Goal: Find specific page/section

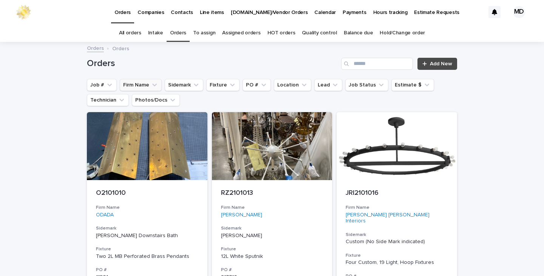
click at [144, 85] on button "Firm Name" at bounding box center [141, 85] width 42 height 12
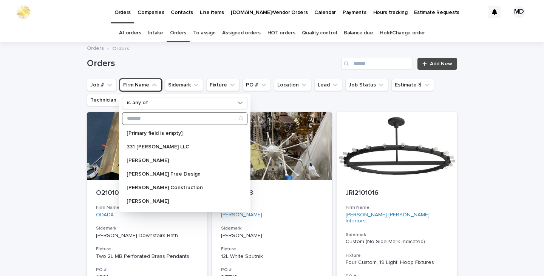
click at [151, 118] on input "Search" at bounding box center [184, 119] width 125 height 12
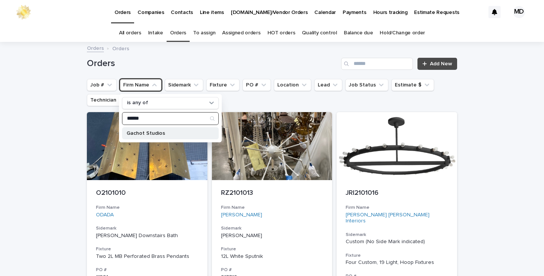
type input "******"
drag, startPoint x: 129, startPoint y: 132, endPoint x: 143, endPoint y: 137, distance: 15.2
click at [130, 132] on p "Gachot Studios" at bounding box center [166, 133] width 80 height 5
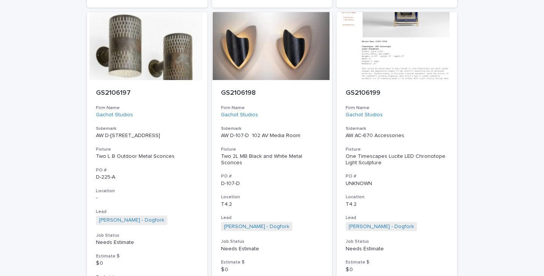
scroll to position [1322, 0]
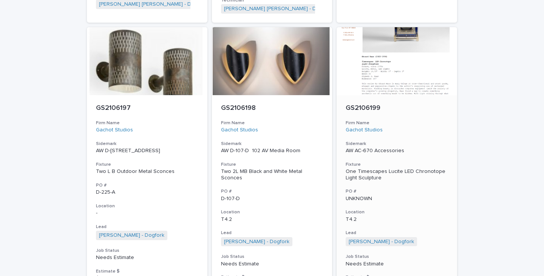
click at [437, 168] on div "One Timescapes Lucite LED Chronotope Light Sculpture" at bounding box center [396, 174] width 102 height 13
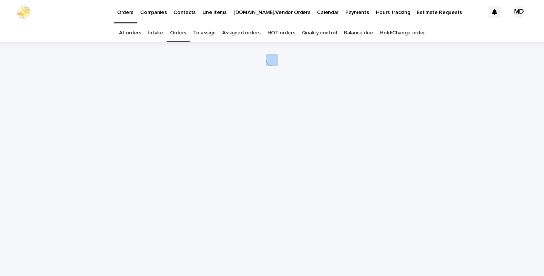
click at [437, 157] on div "Loading... Saving… Loading... Saving…" at bounding box center [272, 149] width 378 height 215
click at [493, 112] on div "Loading... Saving… Loading... Saving…" at bounding box center [272, 159] width 544 height 234
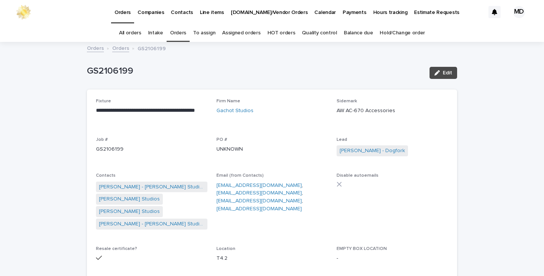
drag, startPoint x: 342, startPoint y: 1, endPoint x: 40, endPoint y: 104, distance: 318.9
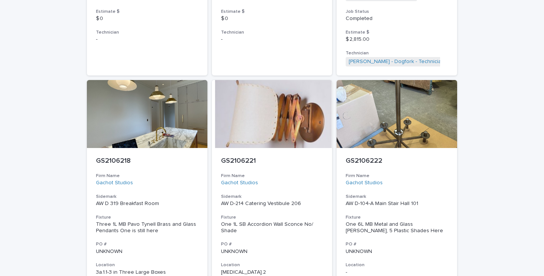
scroll to position [1888, 0]
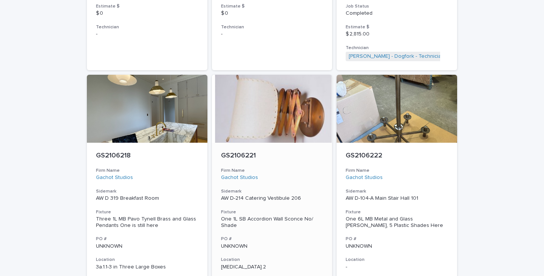
click at [306, 104] on div at bounding box center [272, 109] width 120 height 68
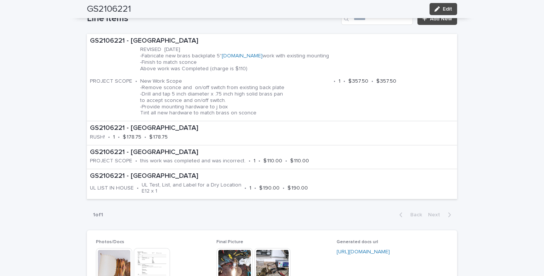
scroll to position [566, 0]
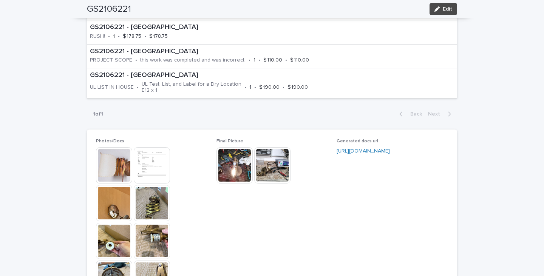
click at [228, 166] on img at bounding box center [234, 165] width 36 height 36
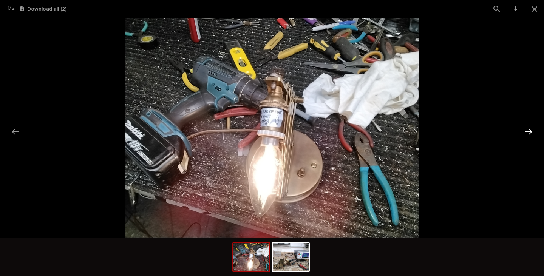
click at [529, 131] on button "Next slide" at bounding box center [528, 131] width 16 height 15
